Goal: Task Accomplishment & Management: Manage account settings

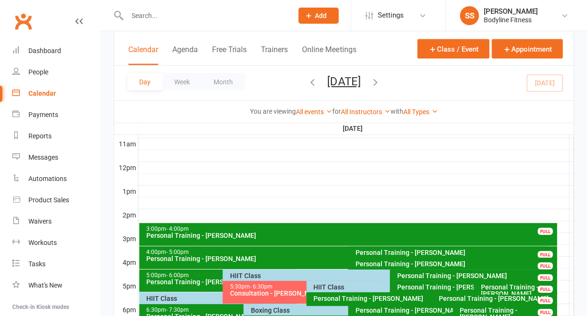
scroll to position [338, 0]
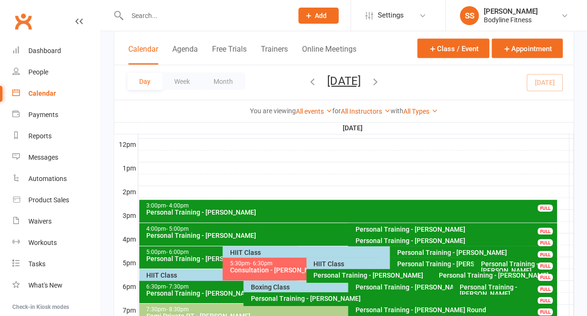
click at [247, 251] on div "HIIT Class" at bounding box center [387, 252] width 316 height 7
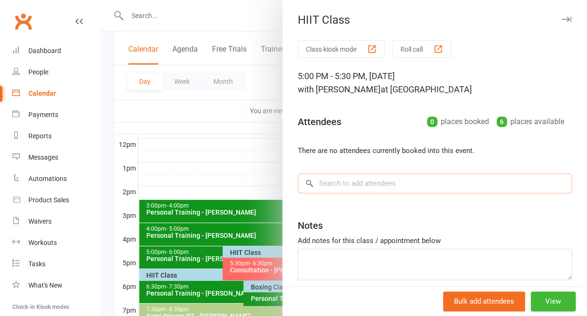
click at [439, 192] on input "search" at bounding box center [435, 183] width 274 height 20
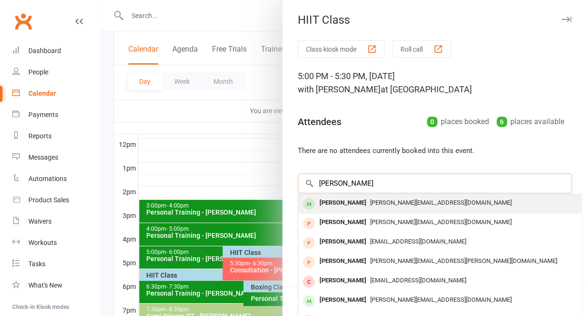
type input "[PERSON_NAME]"
click at [370, 206] on span "[PERSON_NAME][EMAIL_ADDRESS][DOMAIN_NAME]" at bounding box center [441, 202] width 142 height 7
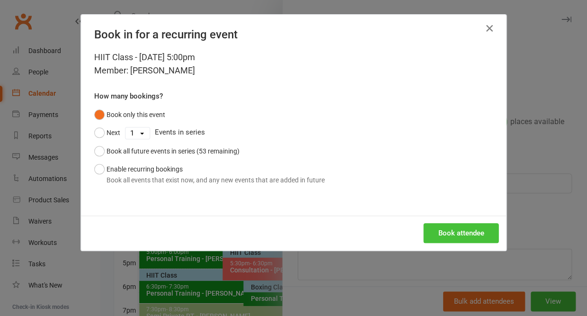
click at [483, 227] on button "Book attendee" at bounding box center [460, 233] width 75 height 20
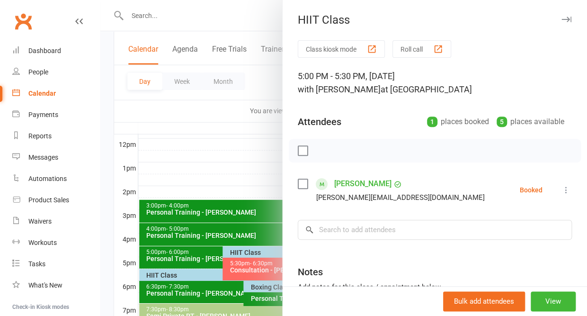
click at [565, 22] on icon "button" at bounding box center [567, 20] width 10 height 6
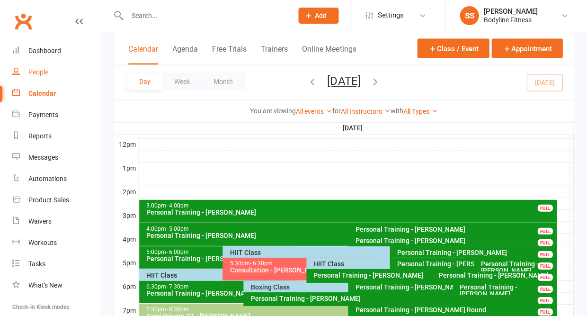
click at [43, 71] on div "People" at bounding box center [38, 72] width 20 height 8
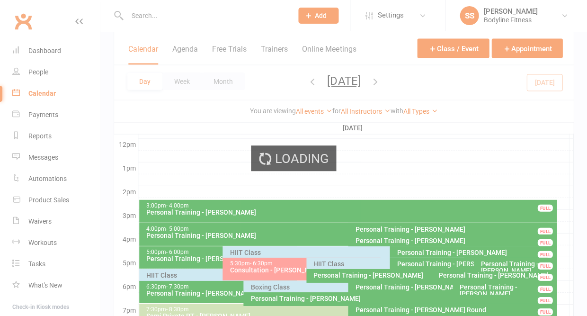
select select "50"
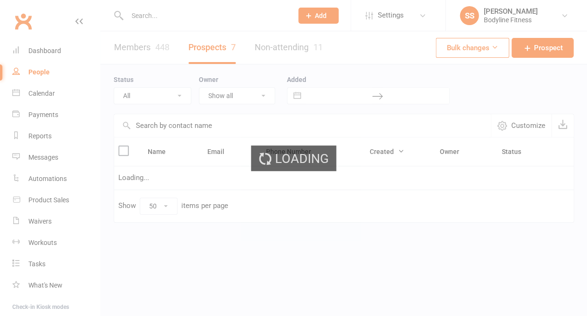
select select "New Lead"
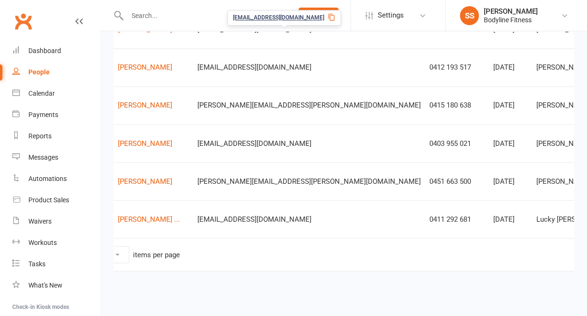
scroll to position [0, 48]
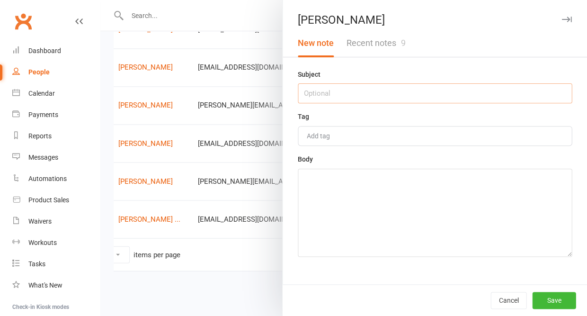
click at [368, 88] on input "text" at bounding box center [435, 93] width 274 height 20
type input "not interested"
click at [379, 176] on textarea at bounding box center [435, 213] width 274 height 88
type textarea "not interested"
click at [560, 301] on button "Save" at bounding box center [554, 300] width 44 height 17
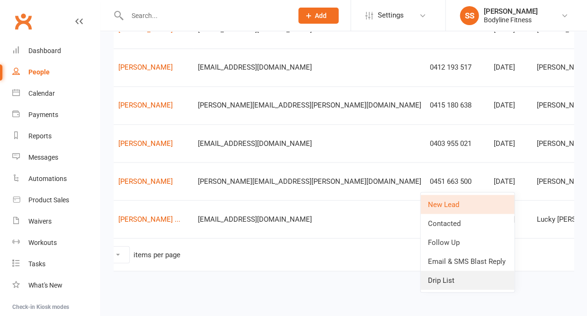
click at [461, 277] on link "Drip List" at bounding box center [468, 279] width 94 height 19
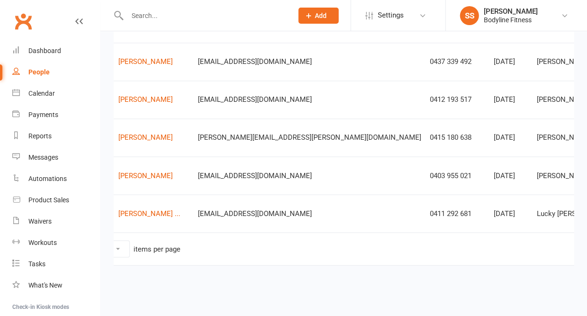
scroll to position [163, 0]
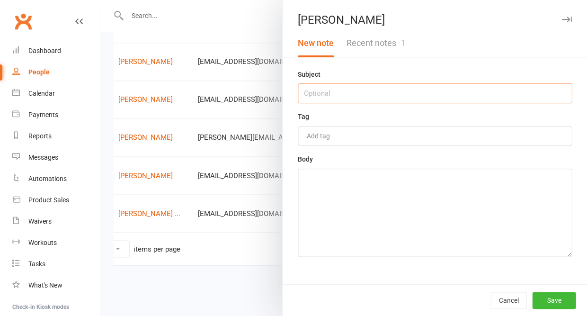
click at [372, 94] on input "text" at bounding box center [435, 93] width 274 height 20
type input "15/9 - call-back at 2pm"
click at [358, 210] on textarea at bounding box center [435, 213] width 274 height 88
type textarea "n"
click at [543, 298] on button "Save" at bounding box center [554, 300] width 44 height 17
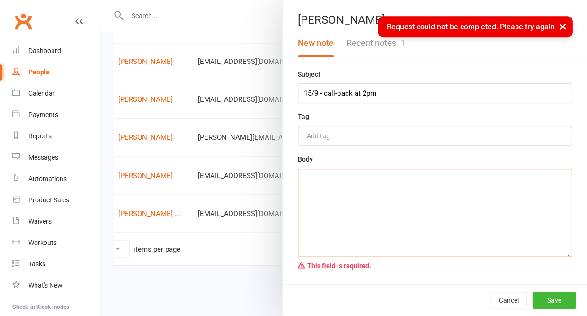
click at [369, 211] on textarea at bounding box center [435, 213] width 274 height 88
type textarea "call back at 2pm"
click at [560, 304] on button "Save" at bounding box center [554, 300] width 44 height 17
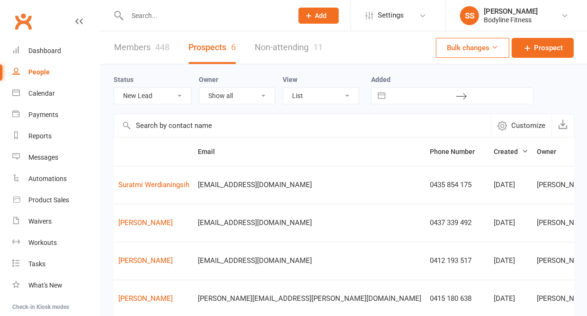
scroll to position [0, 0]
click at [46, 99] on link "Calendar" at bounding box center [56, 93] width 88 height 21
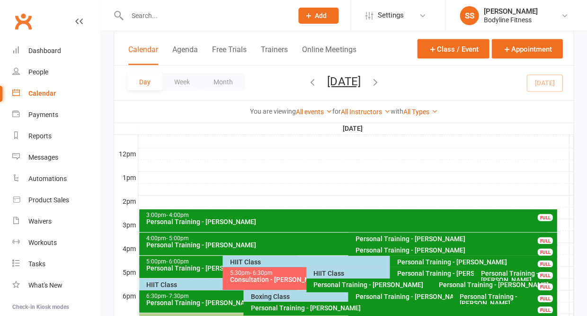
scroll to position [326, 0]
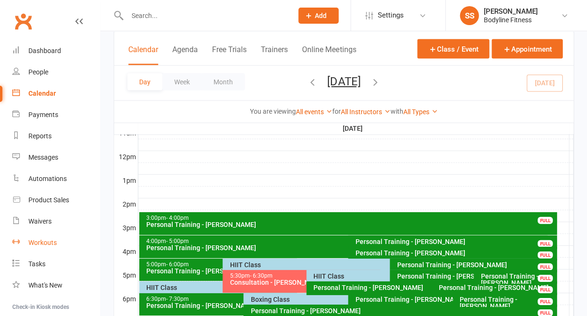
click at [49, 239] on div "Workouts" at bounding box center [42, 243] width 28 height 8
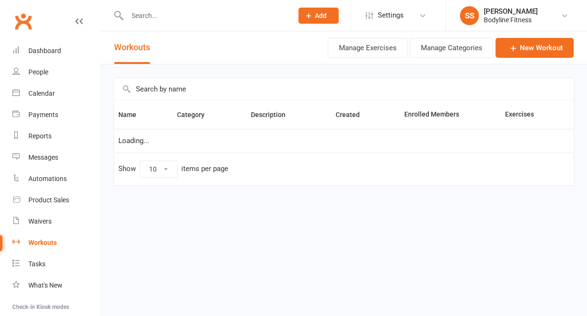
click at [150, 95] on input "text" at bounding box center [343, 89] width 459 height 22
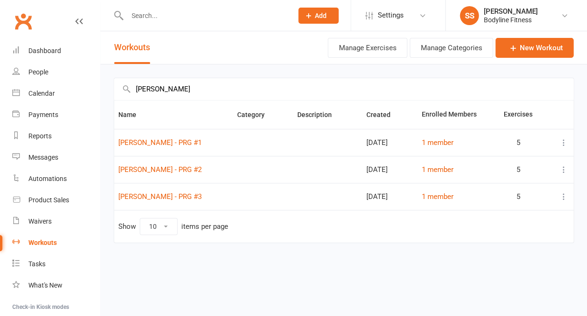
type input "[PERSON_NAME]"
drag, startPoint x: 191, startPoint y: 200, endPoint x: 191, endPoint y: 194, distance: 6.2
click at [191, 194] on td "[PERSON_NAME] - PRG #3" at bounding box center [173, 196] width 119 height 27
copy link "[PERSON_NAME] - PRG #3"
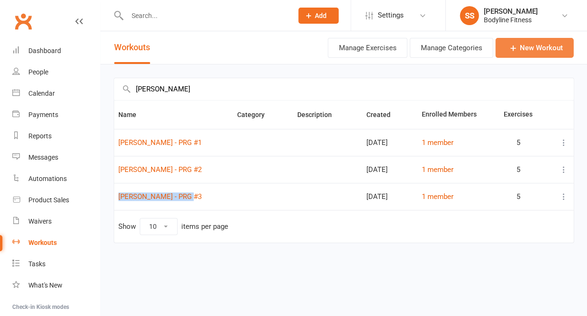
click at [524, 45] on link "New Workout" at bounding box center [534, 48] width 78 height 20
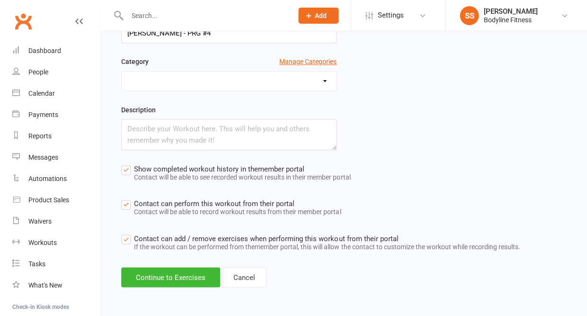
scroll to position [99, 0]
type input "[PERSON_NAME] - PRG #4"
click at [182, 279] on button "Continue to Exercises" at bounding box center [170, 277] width 99 height 20
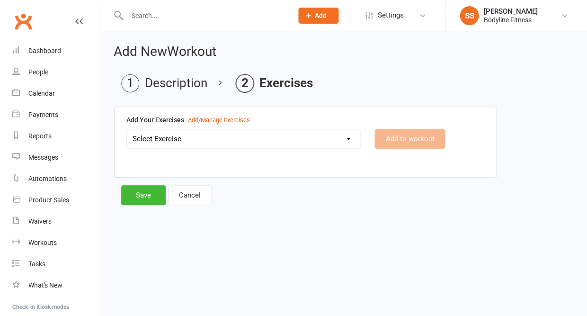
click at [203, 139] on select "Select Exercise 100's 120 Degree Knee Flexed Glute Bridges 1/2 Cuban Press 1/2 …" at bounding box center [243, 138] width 233 height 19
select select "2210"
click at [390, 150] on div "100's 120 Degree Knee Flexed Glute Bridges 1/2 Cuban Press 1/2 Lat Pull Down 1/…" at bounding box center [305, 145] width 372 height 33
click at [388, 141] on button "Add to workout" at bounding box center [410, 139] width 71 height 20
select select "Kilograms"
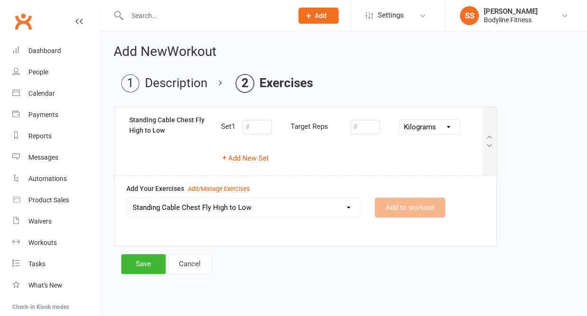
select select
click at [257, 157] on button "Add New Set" at bounding box center [245, 157] width 48 height 11
select select "Kilograms"
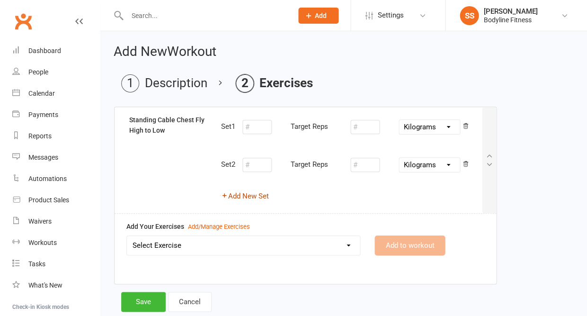
click at [255, 192] on button "Add New Set" at bounding box center [245, 195] width 48 height 11
select select "Kilograms"
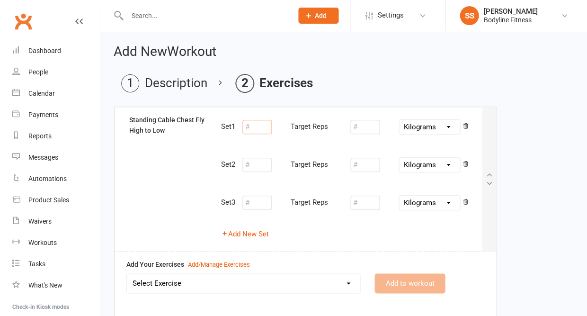
click at [256, 129] on input "number" at bounding box center [256, 127] width 29 height 14
type input "10"
click at [372, 127] on input "number" at bounding box center [364, 127] width 29 height 14
type input "18"
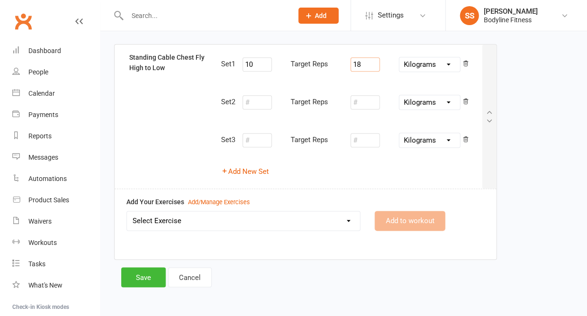
scroll to position [62, 0]
click at [281, 219] on select "Select Exercise 100's 120 Degree Knee Flexed Glute Bridges 1/2 Cuban Press 1/2 …" at bounding box center [243, 221] width 233 height 19
select select "6499"
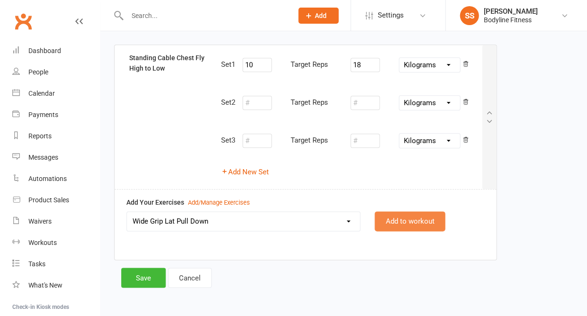
click at [390, 225] on button "Add to workout" at bounding box center [410, 221] width 71 height 20
select select
select select "Kilograms"
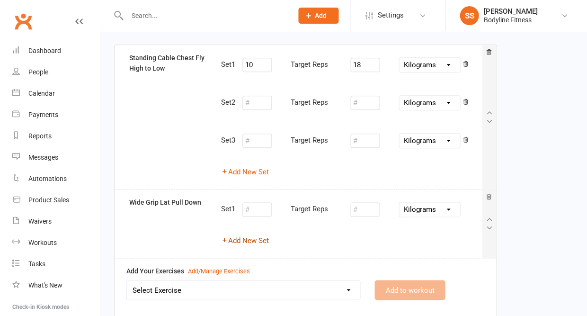
click at [259, 238] on button "Add New Set" at bounding box center [245, 240] width 48 height 11
select select "Kilograms"
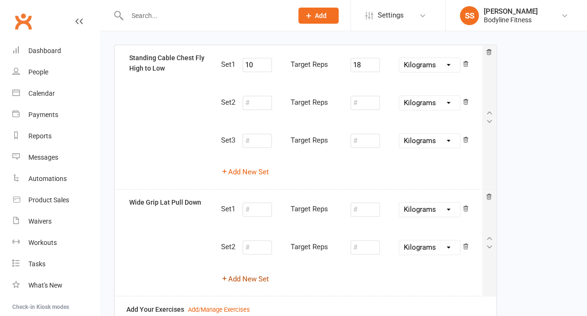
click at [255, 275] on button "Add New Set" at bounding box center [245, 278] width 48 height 11
select select "Kilograms"
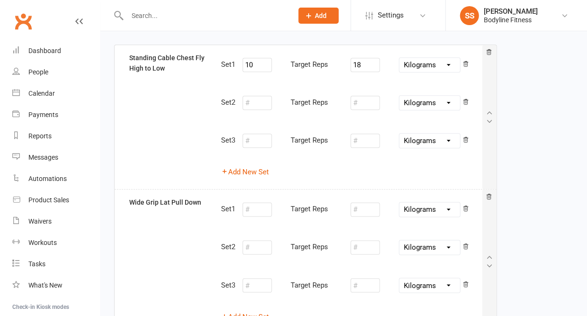
scroll to position [64, 0]
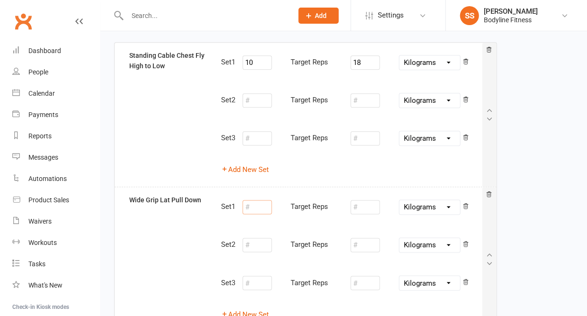
click at [258, 206] on input "number" at bounding box center [256, 207] width 29 height 14
type input "10"
click at [360, 208] on input "number" at bounding box center [364, 207] width 29 height 14
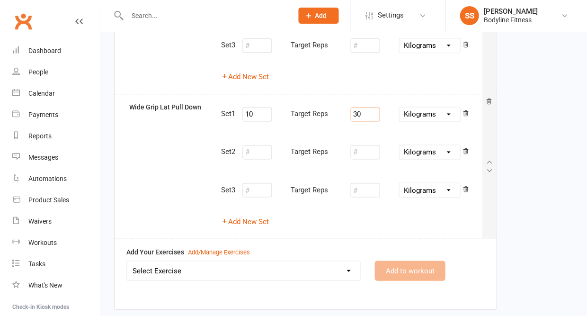
scroll to position [161, 0]
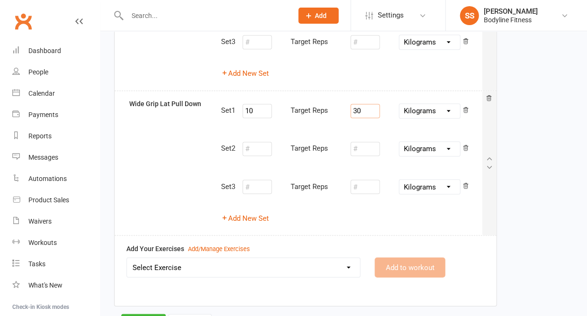
type input "30"
select select "2067"
click at [388, 261] on button "Add to workout" at bounding box center [410, 267] width 71 height 20
select select "Kilograms"
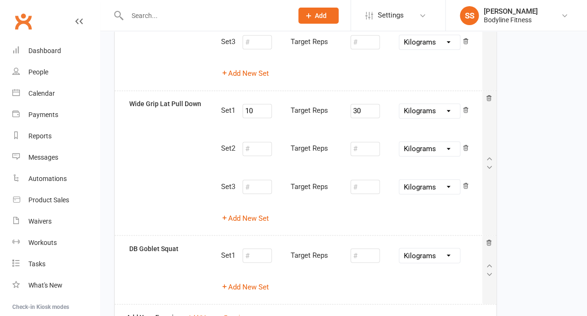
select select
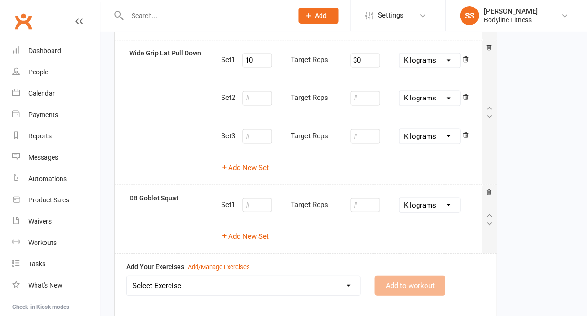
scroll to position [247, 0]
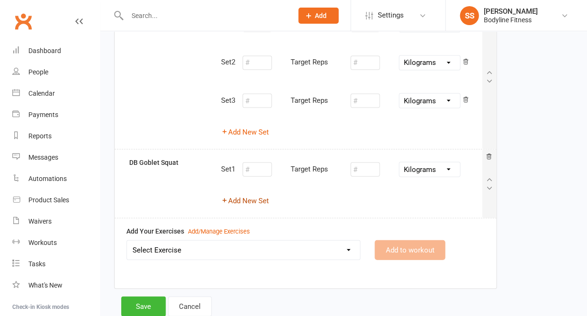
click at [266, 197] on button "Add New Set" at bounding box center [245, 200] width 48 height 11
select select "Kilograms"
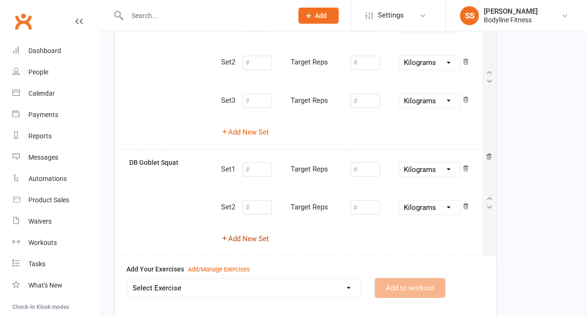
click at [253, 233] on button "Add New Set" at bounding box center [245, 238] width 48 height 11
select select "Kilograms"
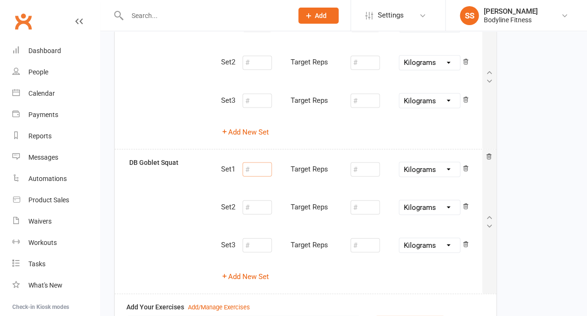
click at [259, 167] on input "number" at bounding box center [256, 169] width 29 height 14
type input "10"
click at [365, 168] on input "number" at bounding box center [364, 169] width 29 height 14
type input "6"
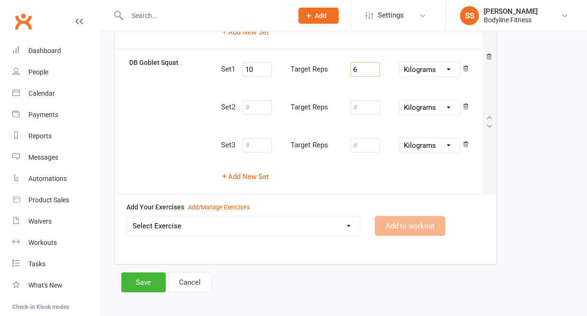
scroll to position [346, 0]
click at [273, 221] on select "Select Exercise 100's 120 Degree Knee Flexed Glute Bridges 1/2 Cuban Press 1/2 …" at bounding box center [243, 226] width 233 height 19
select select "2701"
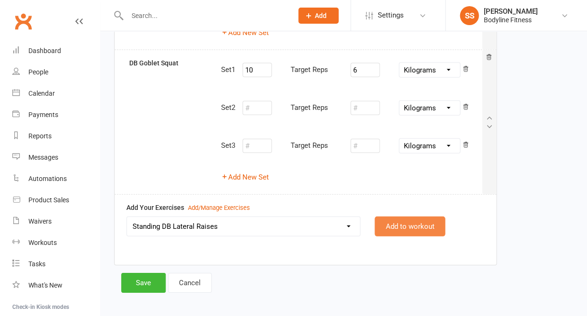
click at [388, 219] on button "Add to workout" at bounding box center [410, 226] width 71 height 20
select select
select select "Kilograms"
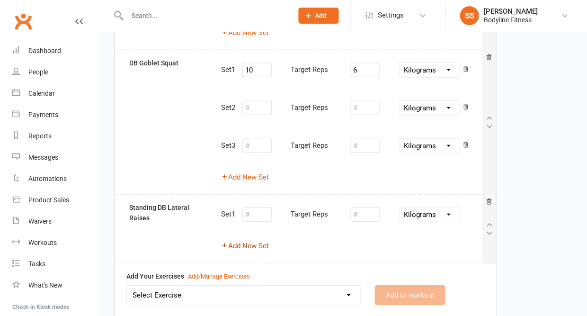
click at [255, 242] on button "Add New Set" at bounding box center [245, 245] width 48 height 11
select select "Kilograms"
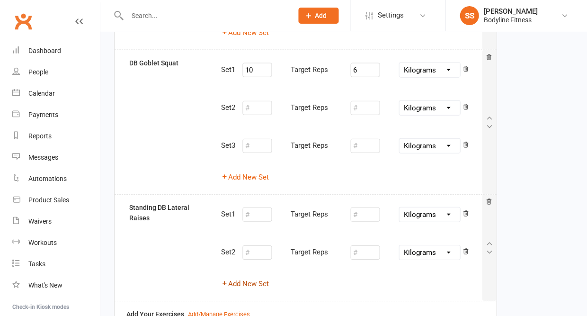
click at [248, 278] on button "Add New Set" at bounding box center [245, 283] width 48 height 11
select select "Kilograms"
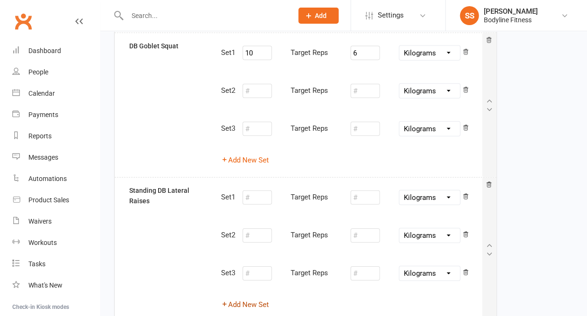
scroll to position [379, 0]
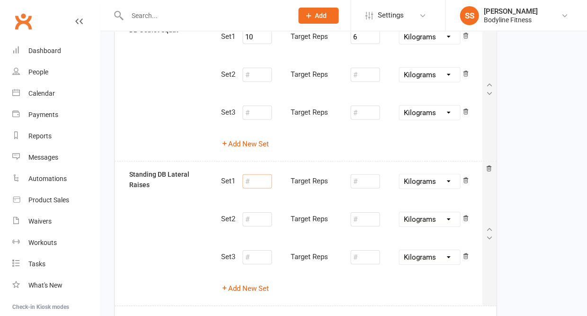
click at [258, 174] on input "number" at bounding box center [256, 181] width 29 height 14
type input "10"
click at [364, 174] on input "number" at bounding box center [364, 181] width 29 height 14
type input "4"
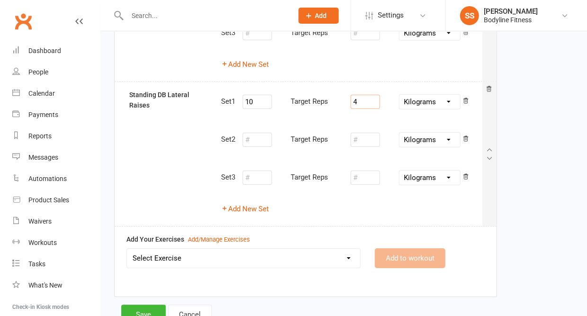
scroll to position [464, 0]
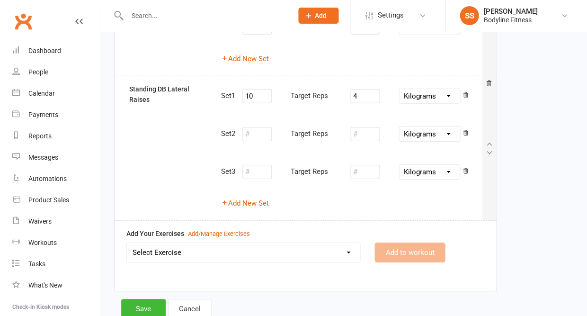
select select "3793"
click at [395, 243] on button "Add to workout" at bounding box center [410, 252] width 71 height 20
select select
select select "Kilograms"
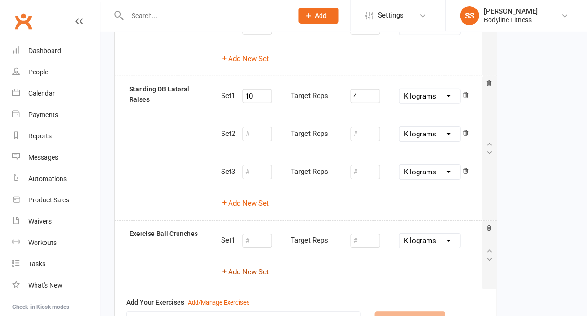
click at [266, 266] on button "Add New Set" at bounding box center [245, 271] width 48 height 11
select select "Kilograms"
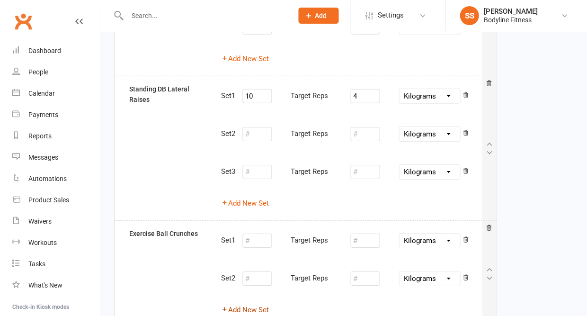
click at [253, 304] on button "Add New Set" at bounding box center [245, 309] width 48 height 11
select select "Kilograms"
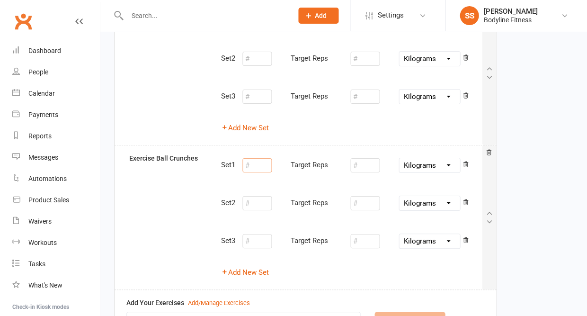
click at [260, 159] on input "number" at bounding box center [256, 165] width 29 height 14
type input "12"
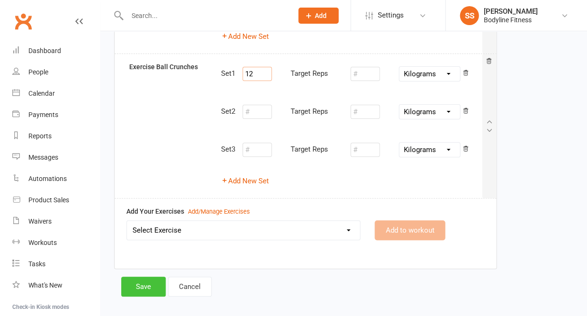
scroll to position [630, 0]
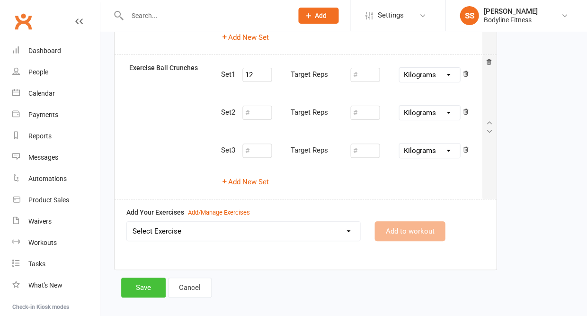
click at [136, 278] on button "Save" at bounding box center [143, 288] width 45 height 20
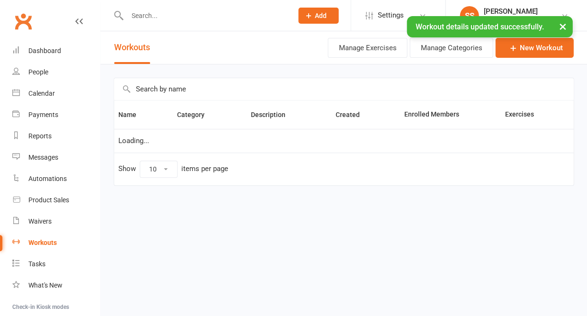
click at [152, 10] on input "text" at bounding box center [205, 15] width 162 height 13
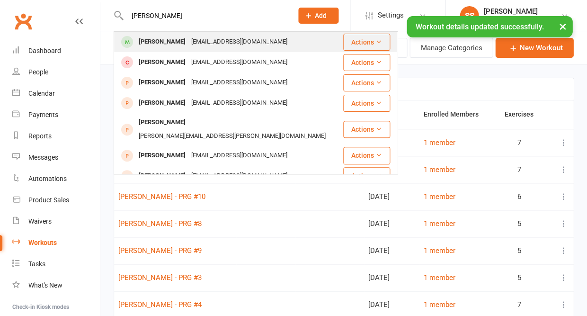
type input "[PERSON_NAME]"
click at [157, 44] on div "[PERSON_NAME]" at bounding box center [162, 42] width 53 height 14
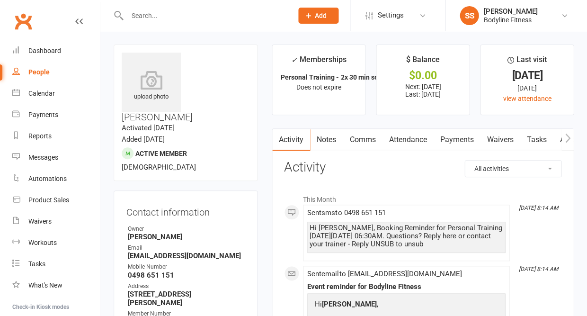
click at [565, 139] on icon "button" at bounding box center [568, 138] width 6 height 10
click at [556, 142] on link "Workouts" at bounding box center [560, 140] width 45 height 22
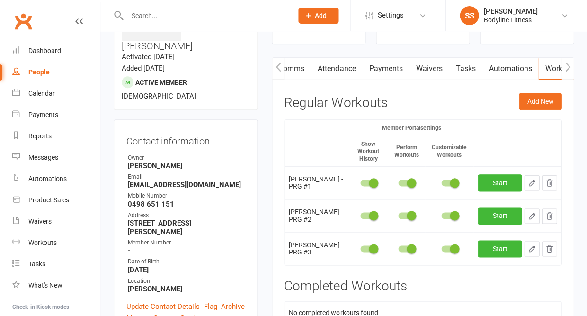
scroll to position [80, 0]
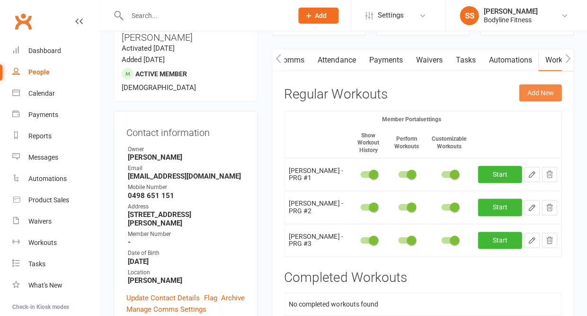
click at [553, 87] on button "Add New" at bounding box center [540, 92] width 43 height 17
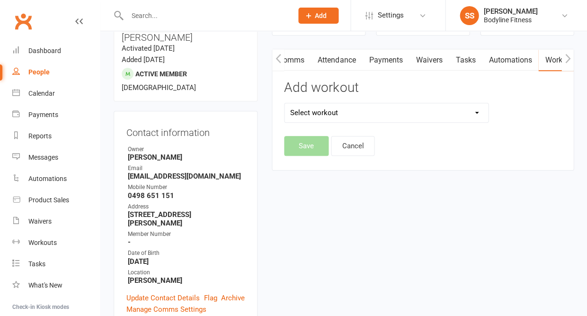
select select "6571"
click at [302, 141] on button "Save" at bounding box center [306, 146] width 45 height 20
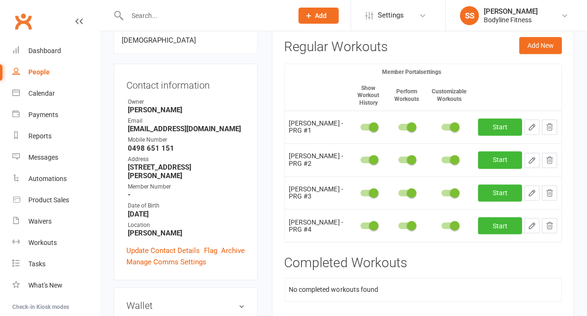
scroll to position [127, 0]
click at [532, 221] on icon "button" at bounding box center [532, 225] width 9 height 9
select select "Kilograms"
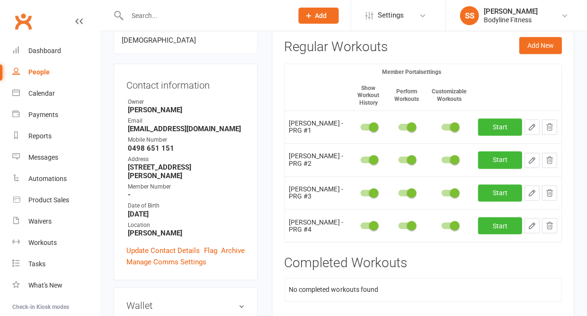
select select "Kilograms"
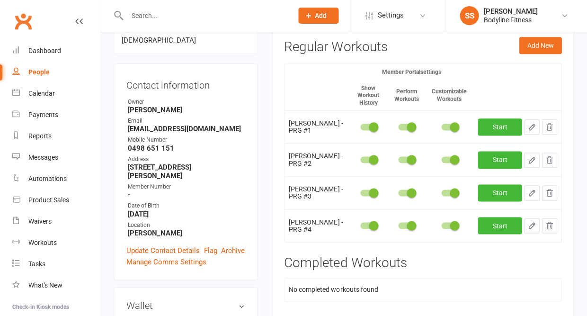
select select "Kilograms"
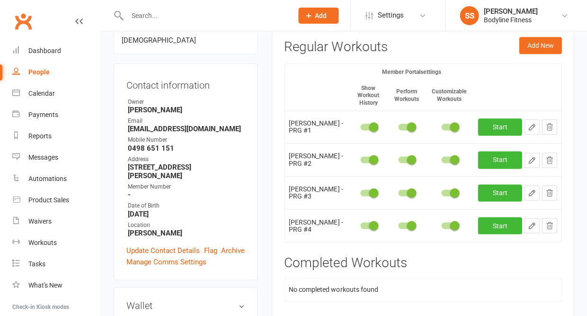
select select "Kilograms"
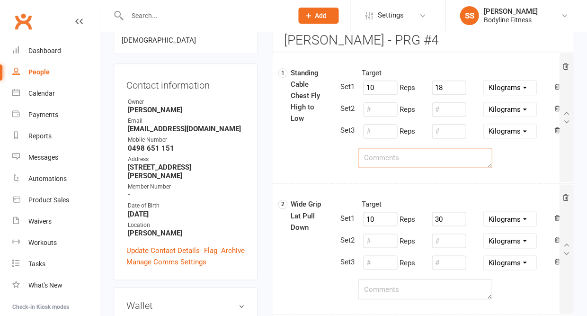
click at [430, 161] on textarea at bounding box center [425, 158] width 134 height 20
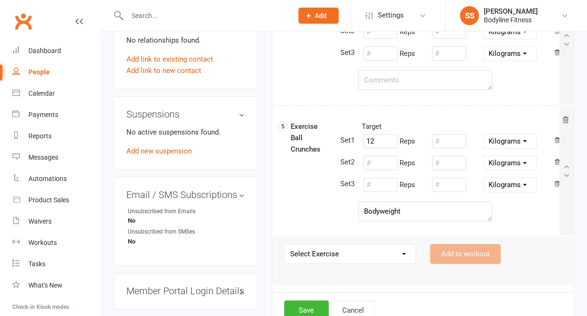
scroll to position [631, 0]
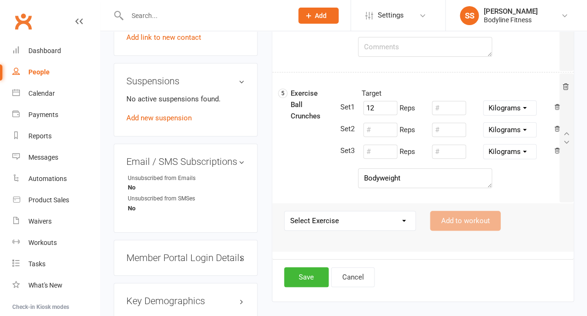
click at [313, 278] on button "Save" at bounding box center [306, 277] width 45 height 20
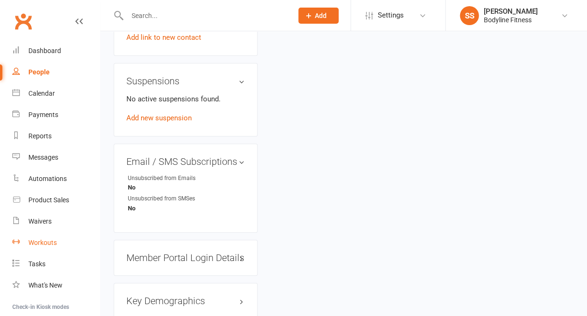
click at [40, 241] on div "Workouts" at bounding box center [42, 243] width 28 height 8
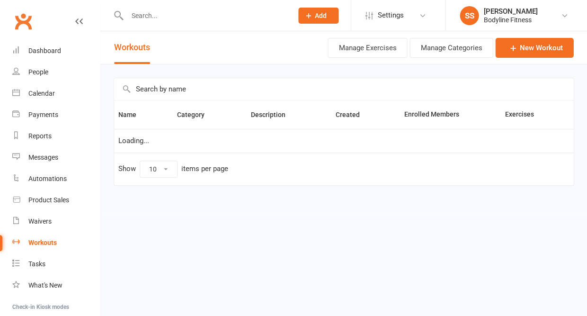
click at [174, 99] on input "text" at bounding box center [343, 89] width 459 height 22
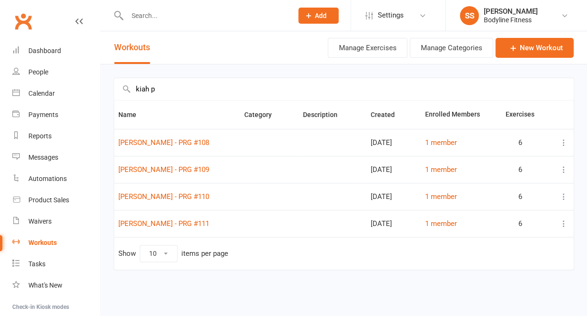
type input "kiah p"
click at [564, 145] on icon at bounding box center [563, 142] width 9 height 9
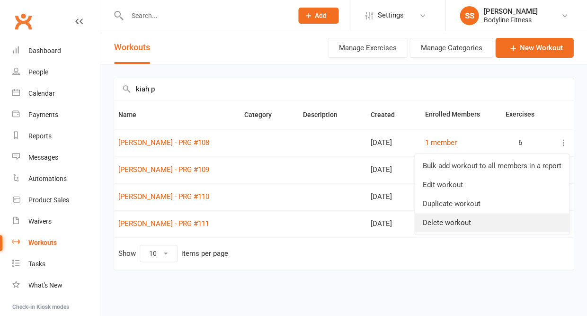
click at [479, 214] on link "Delete workout" at bounding box center [492, 222] width 154 height 19
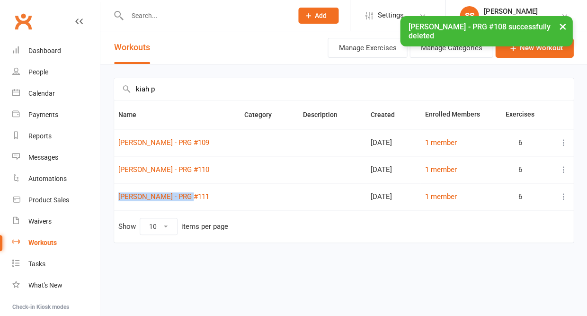
drag, startPoint x: 186, startPoint y: 202, endPoint x: 186, endPoint y: 192, distance: 9.5
click at [186, 192] on td "[PERSON_NAME] - PRG #111" at bounding box center [177, 196] width 126 height 27
copy link "[PERSON_NAME] - PRG #111"
click at [518, 53] on icon at bounding box center [512, 47] width 9 height 9
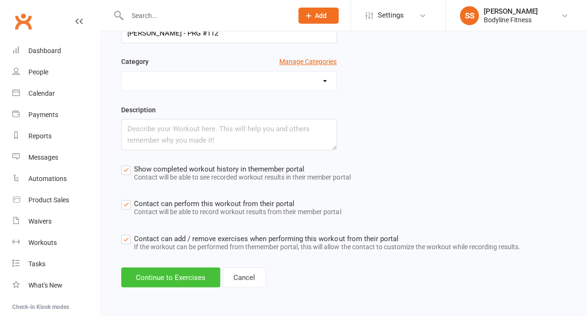
scroll to position [99, 0]
type input "[PERSON_NAME] - PRG #112"
click at [184, 273] on button "Continue to Exercises" at bounding box center [170, 277] width 99 height 20
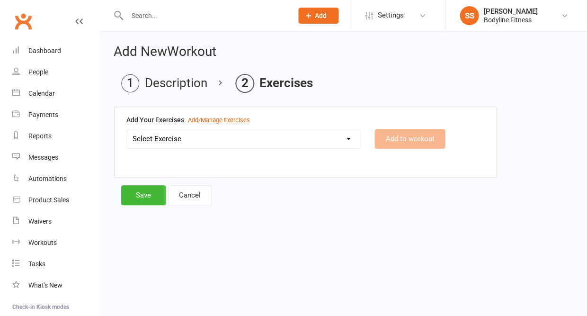
scroll to position [0, 0]
select select "1803"
click at [389, 136] on button "Add to workout" at bounding box center [410, 139] width 71 height 20
select select
select select "Kilograms"
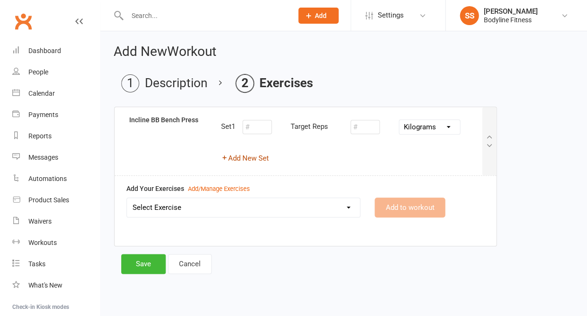
click at [245, 160] on button "Add New Set" at bounding box center [245, 157] width 48 height 11
select select "Kilograms"
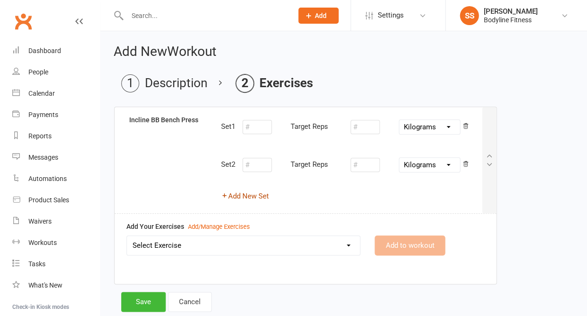
click at [243, 194] on button "Add New Set" at bounding box center [245, 195] width 48 height 11
select select "Kilograms"
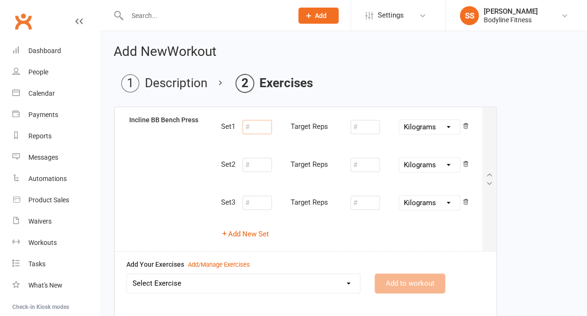
click at [260, 128] on input "number" at bounding box center [256, 127] width 29 height 14
type input "12"
click at [364, 126] on input "number" at bounding box center [364, 127] width 29 height 14
type input "27.5"
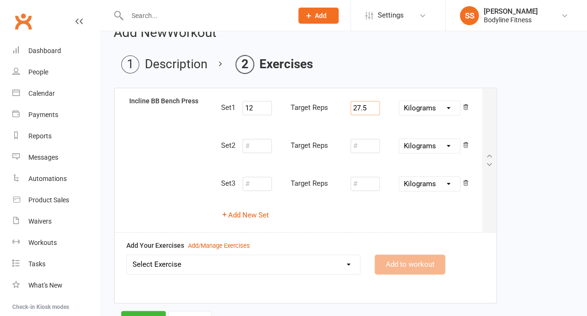
scroll to position [37, 0]
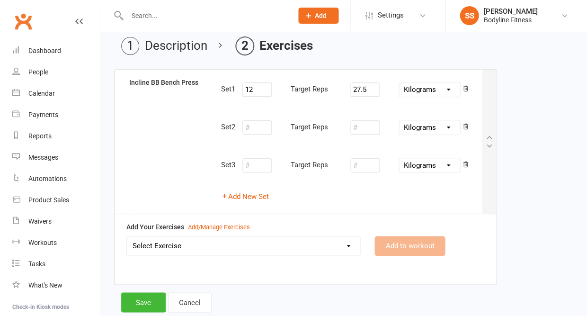
click at [208, 246] on select "Select Exercise 100's 120 Degree Knee Flexed Glute Bridges 1/2 Cuban Press 1/2 …" at bounding box center [243, 245] width 233 height 19
select select "2020"
click at [413, 246] on button "Add to workout" at bounding box center [410, 246] width 71 height 20
select select
select select "Kilograms"
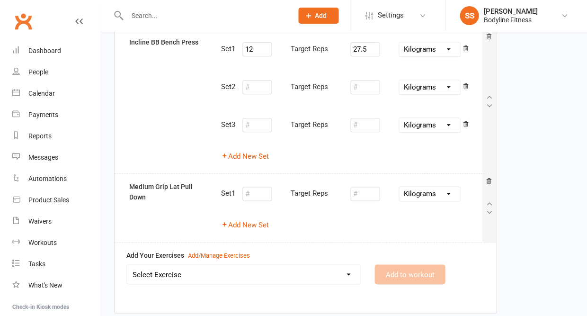
scroll to position [121, 0]
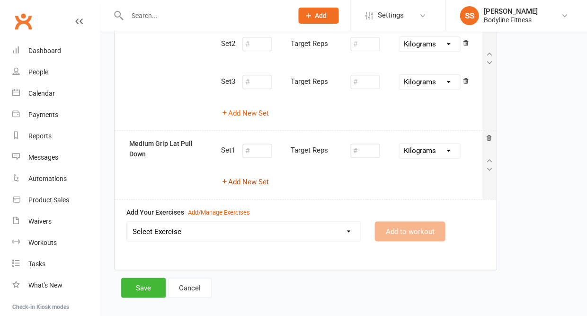
click at [258, 182] on button "Add New Set" at bounding box center [245, 181] width 48 height 11
select select "Kilograms"
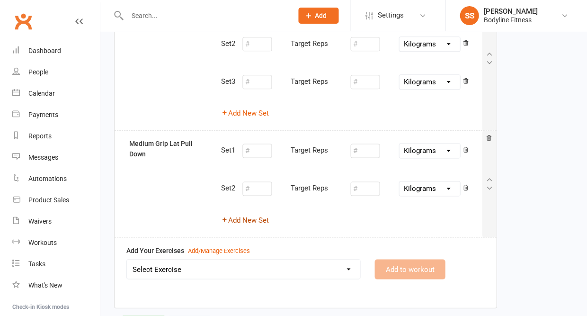
click at [251, 216] on button "Add New Set" at bounding box center [245, 219] width 48 height 11
select select "Kilograms"
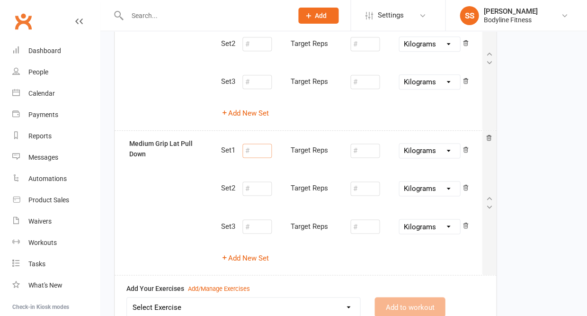
click at [255, 148] on input "number" at bounding box center [256, 150] width 29 height 14
type input "12"
click at [369, 146] on input "number" at bounding box center [364, 150] width 29 height 14
type input "42"
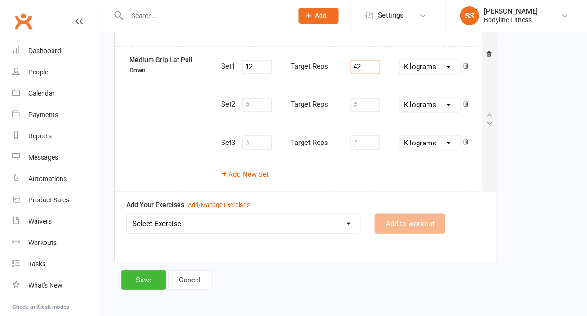
scroll to position [204, 0]
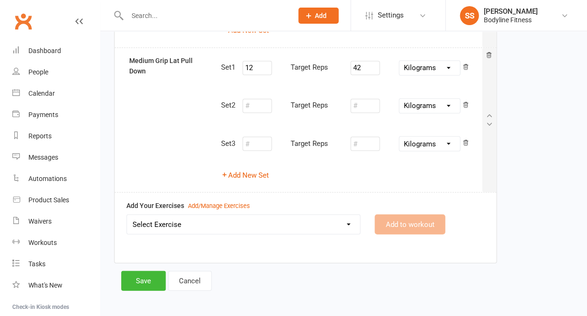
click at [305, 217] on select "Select Exercise 100's 120 Degree Knee Flexed Glute Bridges 1/2 Cuban Press 1/2 …" at bounding box center [243, 224] width 233 height 19
select select "1800"
click at [382, 224] on button "Add to workout" at bounding box center [410, 224] width 71 height 20
select select
select select "Kilograms"
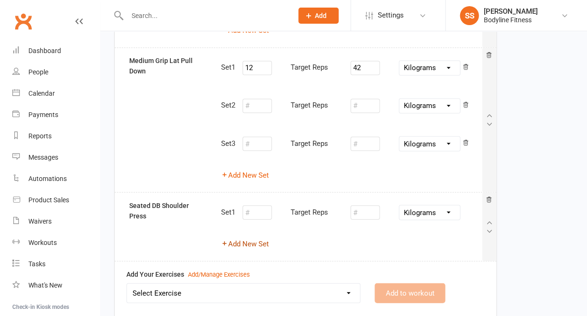
click at [263, 238] on button "Add New Set" at bounding box center [245, 243] width 48 height 11
select select "Kilograms"
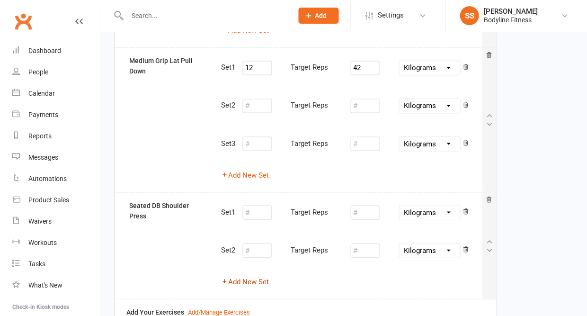
click at [252, 276] on button "Add New Set" at bounding box center [245, 281] width 48 height 11
select select "Kilograms"
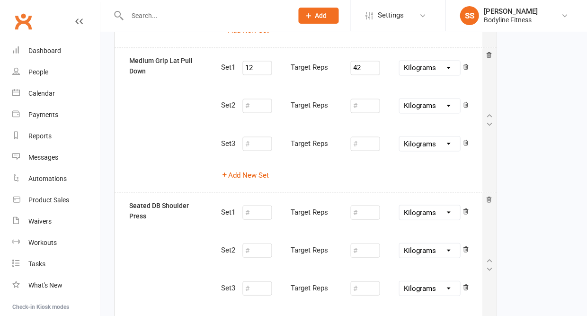
scroll to position [211, 0]
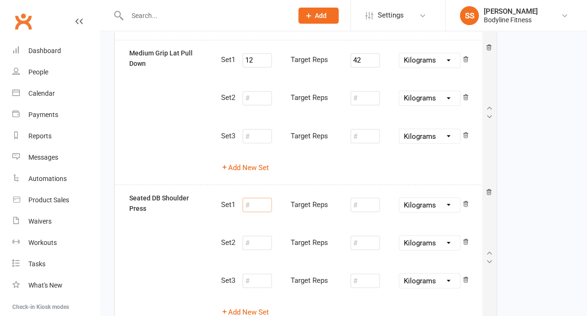
click at [253, 198] on input "number" at bounding box center [256, 204] width 29 height 14
type input "12"
click at [366, 198] on input "number" at bounding box center [364, 204] width 29 height 14
type input "6"
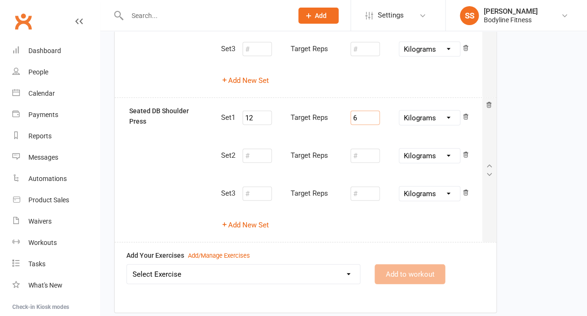
scroll to position [305, 0]
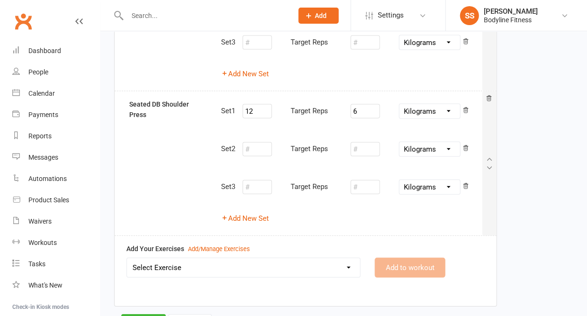
click at [293, 261] on select "Select Exercise 100's 120 Degree Knee Flexed Glute Bridges 1/2 Cuban Press 1/2 …" at bounding box center [243, 267] width 233 height 19
select select "2206"
click at [395, 269] on button "Add to workout" at bounding box center [410, 267] width 71 height 20
select select
select select "Kilograms"
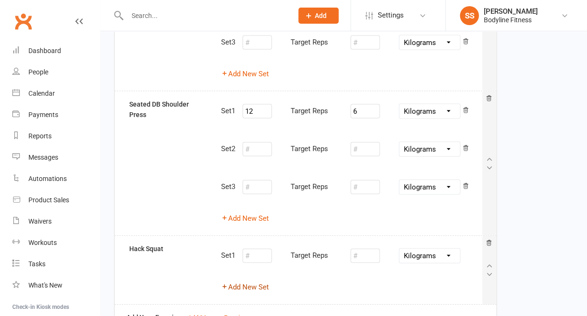
click at [254, 281] on button "Add New Set" at bounding box center [245, 286] width 48 height 11
select select "Kilograms"
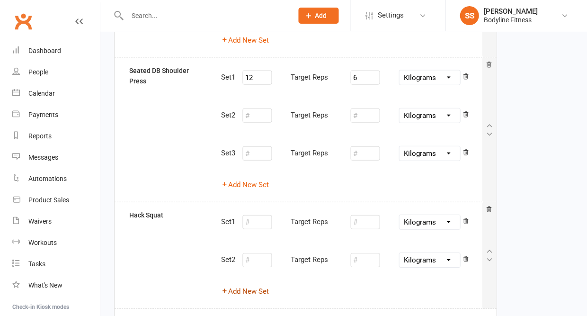
click at [251, 286] on button "Add New Set" at bounding box center [245, 291] width 48 height 11
select select "Kilograms"
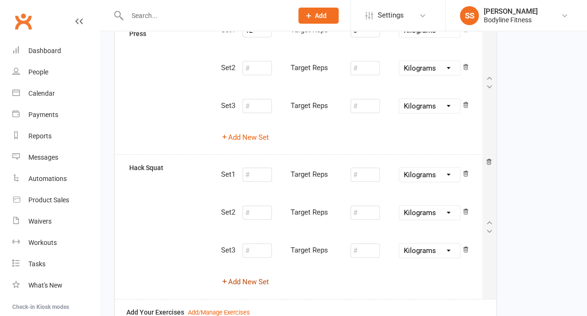
scroll to position [385, 0]
click at [256, 168] on input "number" at bounding box center [256, 175] width 29 height 14
type input "12"
click at [362, 168] on input "number" at bounding box center [364, 175] width 29 height 14
type input "20"
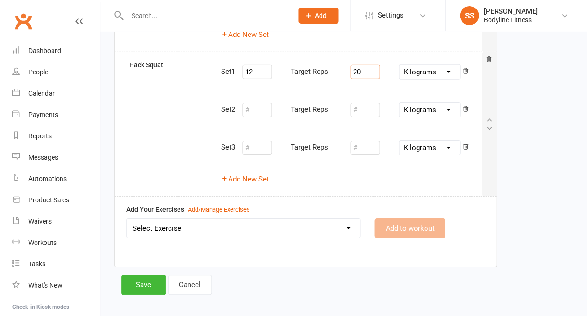
scroll to position [488, 0]
click at [311, 219] on select "Select Exercise 100's 120 Degree Knee Flexed Glute Bridges 1/2 Cuban Press 1/2 …" at bounding box center [243, 228] width 233 height 19
select select "9628"
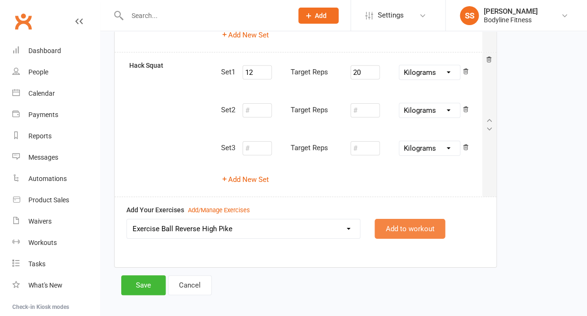
click at [400, 219] on button "Add to workout" at bounding box center [410, 229] width 71 height 20
select select
select select "Kilograms"
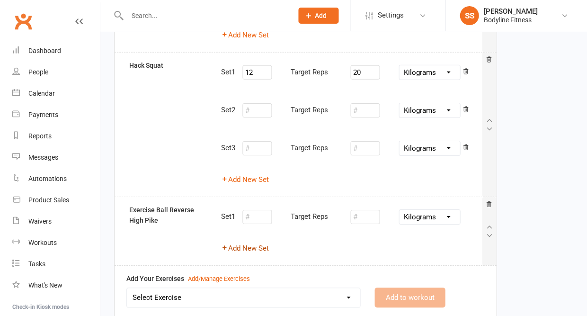
click at [246, 242] on button "Add New Set" at bounding box center [245, 247] width 48 height 11
select select "Kilograms"
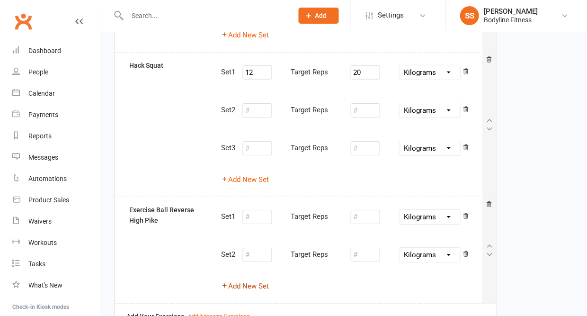
click at [246, 280] on button "Add New Set" at bounding box center [245, 285] width 48 height 11
select select "Kilograms"
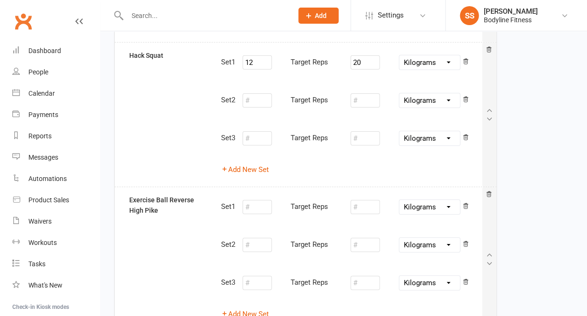
scroll to position [499, 0]
click at [254, 200] on input "number" at bounding box center [256, 206] width 29 height 14
type input "12"
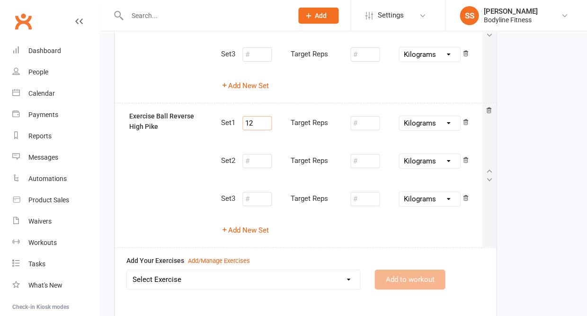
scroll to position [607, 0]
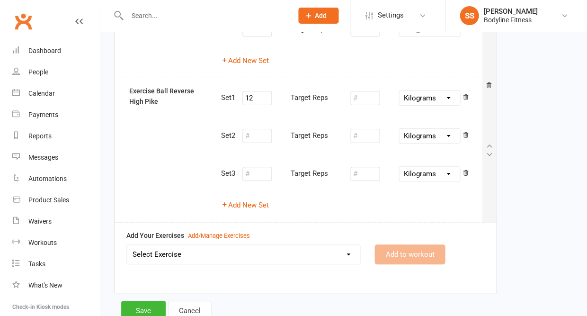
click at [192, 249] on select "Select Exercise 100's 120 Degree Knee Flexed Glute Bridges 1/2 Cuban Press 1/2 …" at bounding box center [243, 254] width 233 height 19
select select "2094"
click at [401, 248] on button "Add to workout" at bounding box center [410, 254] width 71 height 20
select select
select select "Kilometres"
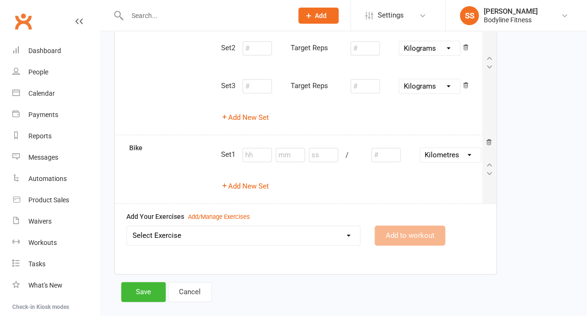
scroll to position [710, 0]
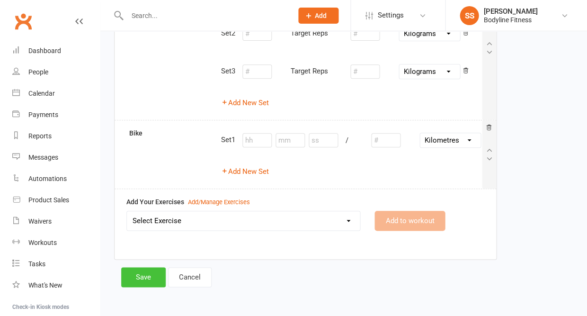
click at [161, 278] on button "Save" at bounding box center [143, 277] width 45 height 20
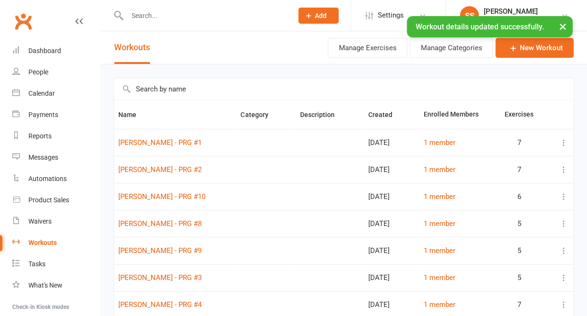
click at [161, 16] on div "× Workout details updated successfully." at bounding box center [287, 16] width 575 height 0
click at [154, 13] on input "text" at bounding box center [205, 15] width 162 height 13
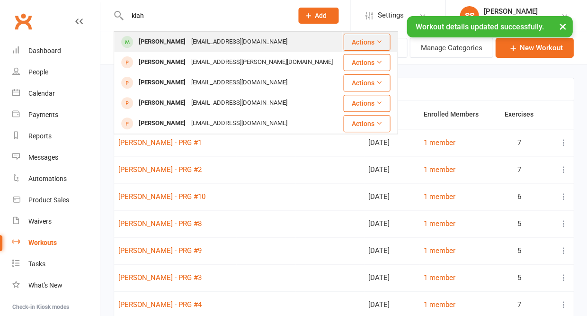
type input "kiah"
click at [150, 41] on div "[PERSON_NAME]" at bounding box center [162, 42] width 53 height 14
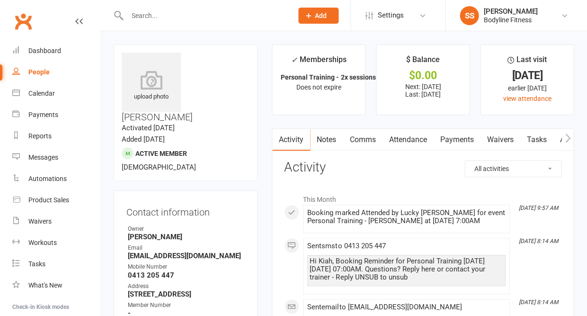
click at [567, 140] on icon "button" at bounding box center [567, 137] width 5 height 9
click at [549, 137] on link "Workouts" at bounding box center [560, 140] width 45 height 22
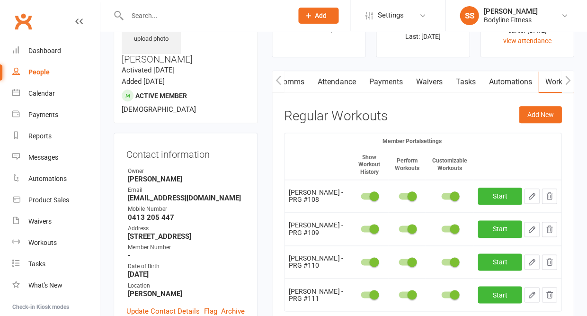
scroll to position [66, 0]
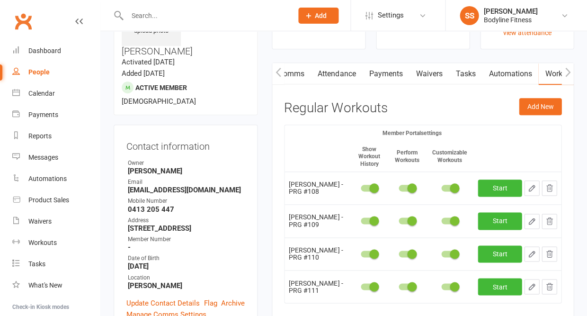
click at [546, 185] on icon "button" at bounding box center [549, 188] width 6 height 7
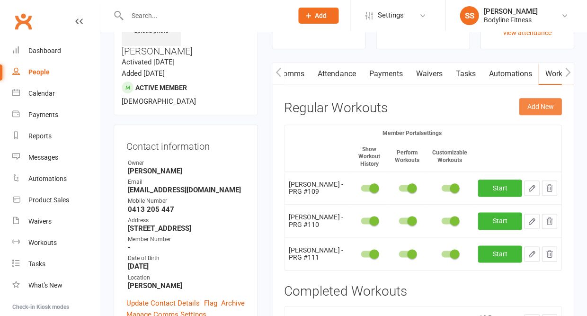
click at [544, 106] on button "Add New" at bounding box center [540, 106] width 43 height 17
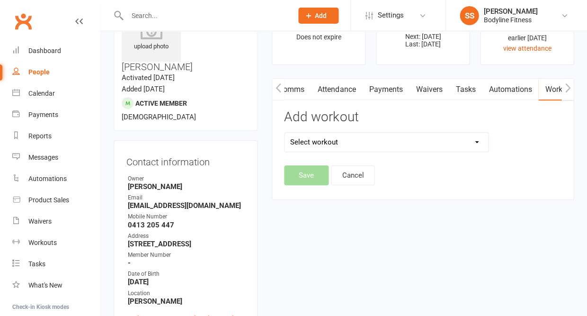
scroll to position [41, 0]
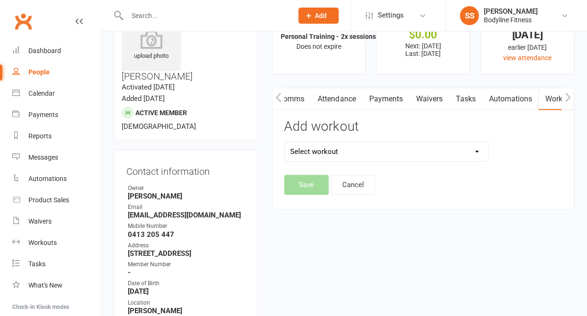
select select "6572"
click at [301, 182] on button "Save" at bounding box center [306, 185] width 45 height 20
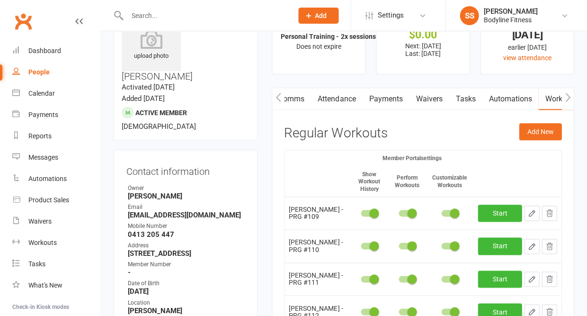
scroll to position [108, 0]
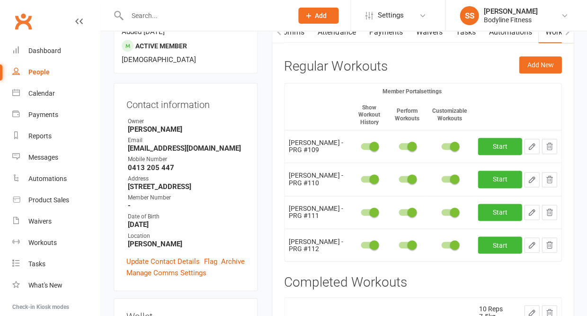
click at [530, 241] on icon "button" at bounding box center [532, 245] width 9 height 9
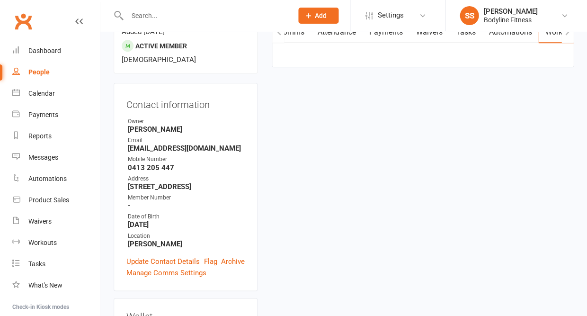
select select "Kilograms"
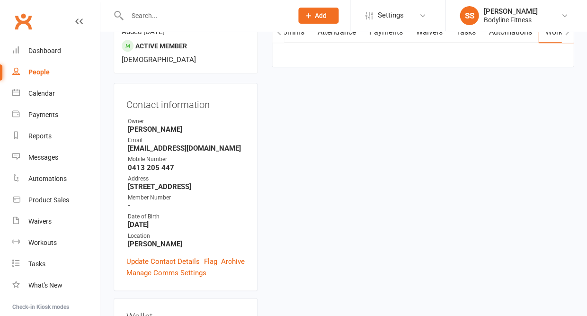
select select "Kilograms"
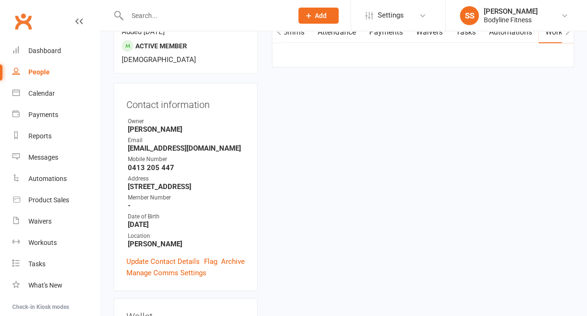
select select "Kilograms"
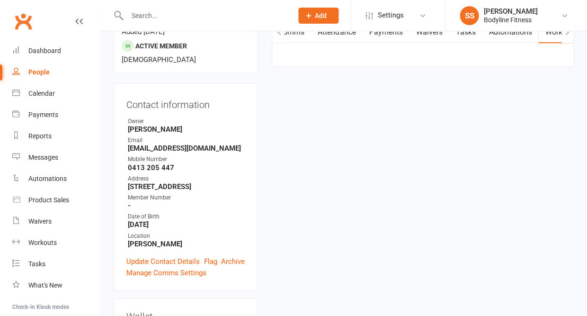
select select "Kilometres"
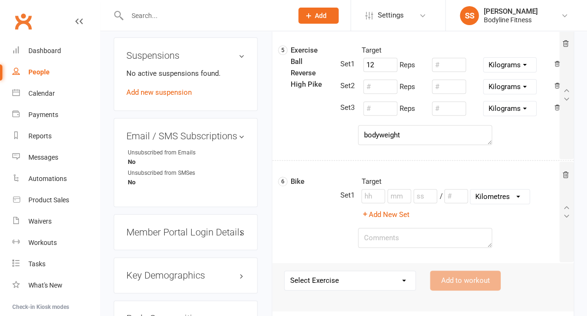
scroll to position [713, 0]
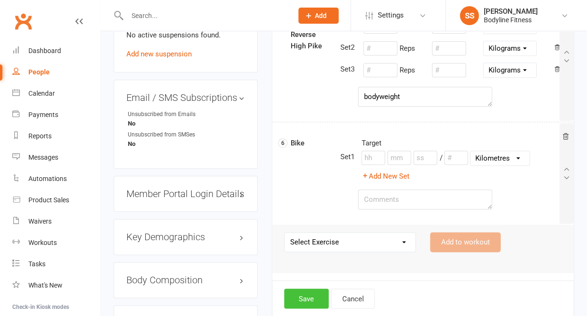
click at [315, 297] on button "Save" at bounding box center [306, 298] width 45 height 20
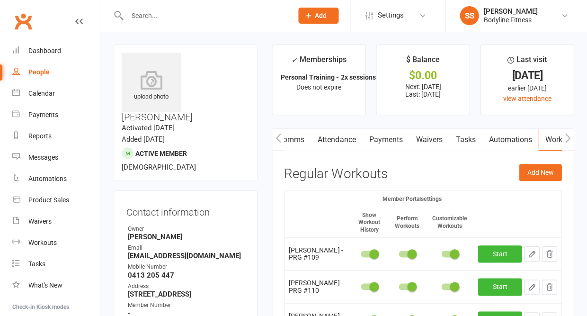
scroll to position [0, 0]
click at [177, 16] on input "text" at bounding box center [205, 15] width 162 height 13
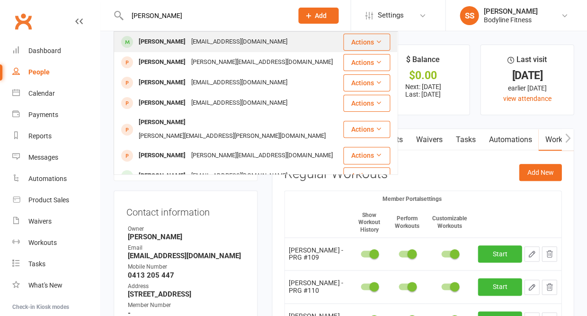
type input "[PERSON_NAME]"
click at [161, 43] on div "[PERSON_NAME]" at bounding box center [162, 42] width 53 height 14
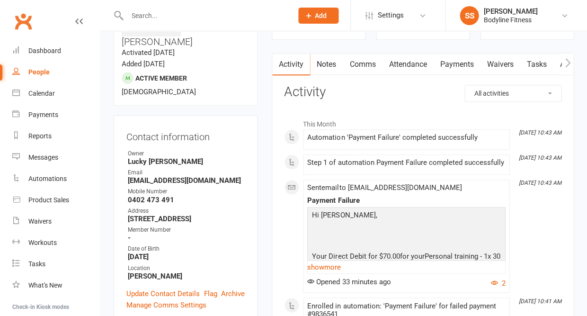
scroll to position [42, 0]
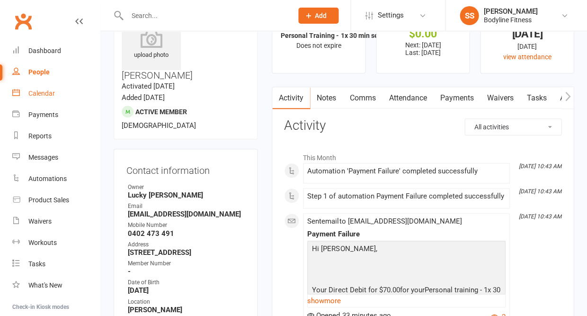
click at [41, 99] on link "Calendar" at bounding box center [56, 93] width 88 height 21
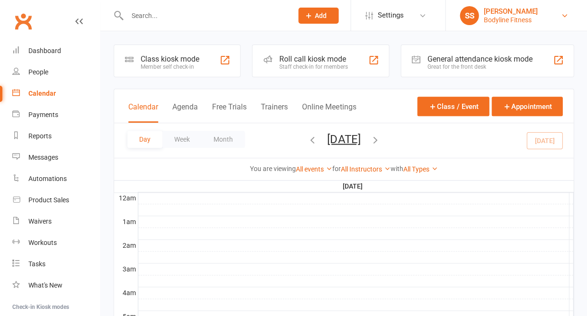
click at [514, 23] on div "Bodyline Fitness" at bounding box center [511, 20] width 54 height 9
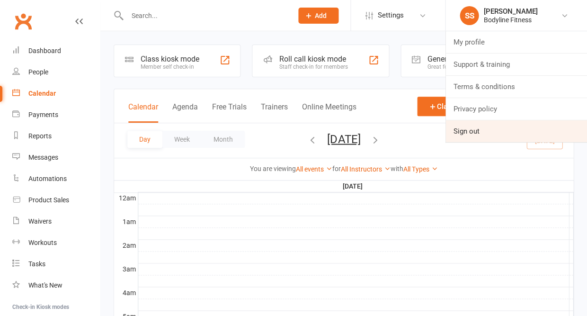
click at [475, 139] on link "Sign out" at bounding box center [517, 131] width 142 height 22
